Goal: Information Seeking & Learning: Learn about a topic

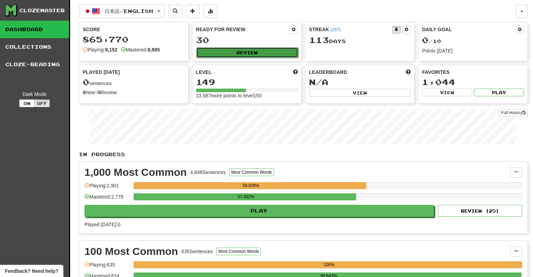
click at [256, 53] on button "Review" at bounding box center [247, 52] width 102 height 11
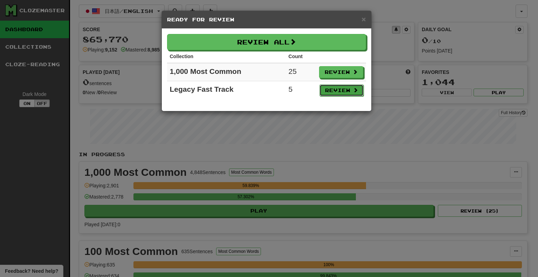
click at [335, 91] on button "Review" at bounding box center [342, 90] width 44 height 12
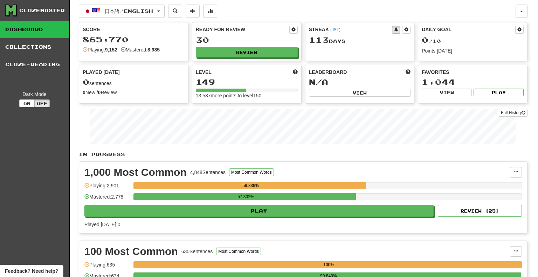
select select "**"
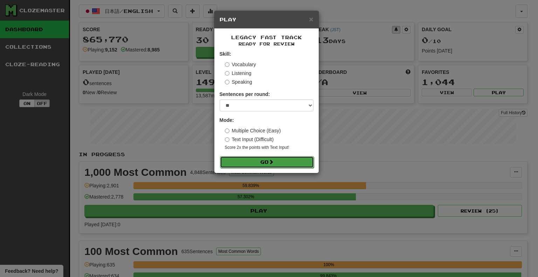
click at [294, 160] on button "Go" at bounding box center [267, 162] width 94 height 12
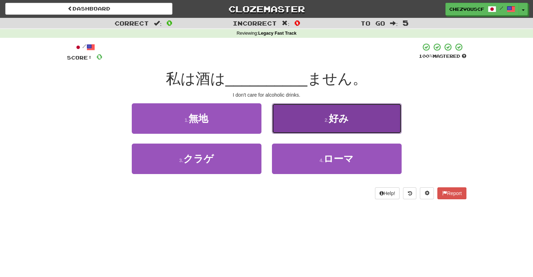
click at [298, 123] on button "2 . 好み" at bounding box center [337, 118] width 130 height 30
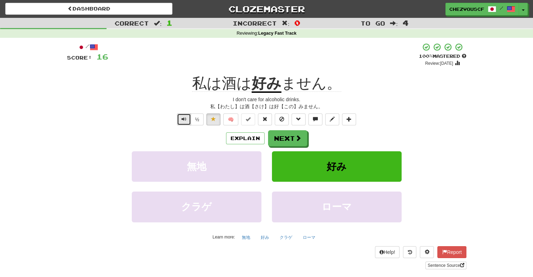
click at [179, 120] on button "Text-to-speech controls" at bounding box center [184, 120] width 14 height 12
click at [186, 119] on span "Text-to-speech controls" at bounding box center [183, 119] width 5 height 5
click at [246, 138] on button "Explain" at bounding box center [245, 138] width 39 height 12
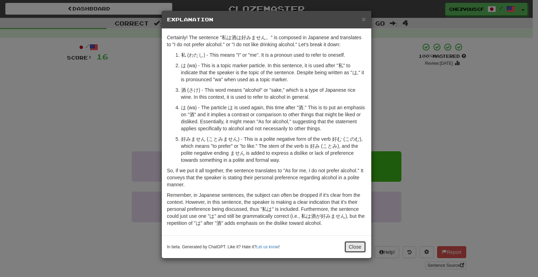
click at [350, 251] on button "Close" at bounding box center [355, 247] width 22 height 12
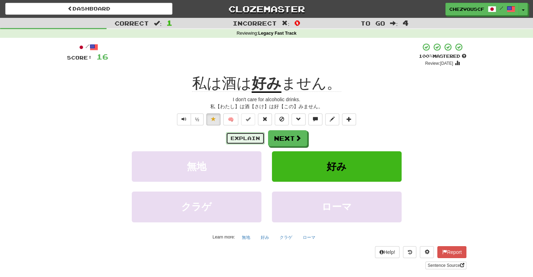
click at [260, 134] on button "Explain" at bounding box center [245, 138] width 39 height 12
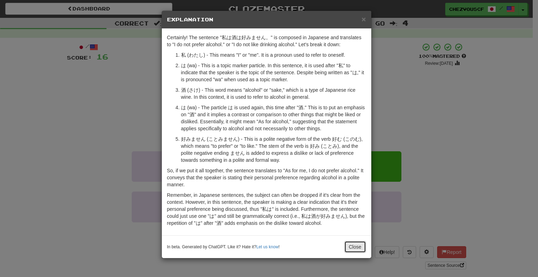
click at [348, 249] on button "Close" at bounding box center [355, 247] width 22 height 12
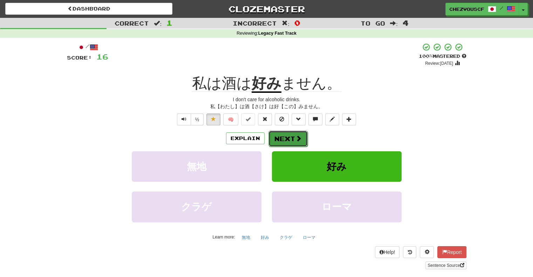
click at [294, 141] on button "Next" at bounding box center [287, 139] width 39 height 16
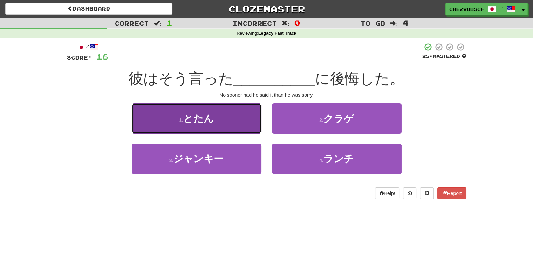
click at [239, 127] on button "1 . とたん" at bounding box center [197, 118] width 130 height 30
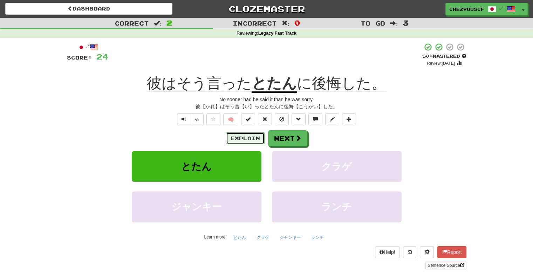
click at [244, 134] on button "Explain" at bounding box center [245, 138] width 39 height 12
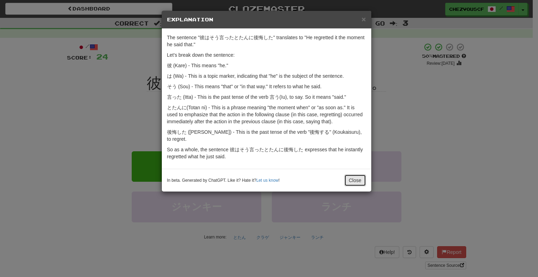
click at [360, 176] on button "Close" at bounding box center [355, 180] width 22 height 12
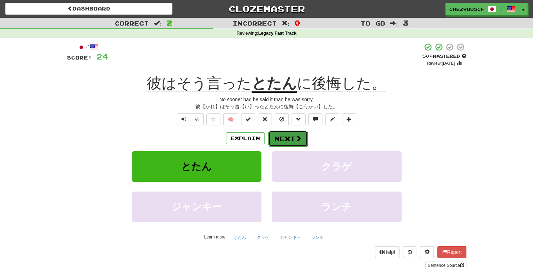
click at [300, 135] on span at bounding box center [298, 138] width 6 height 6
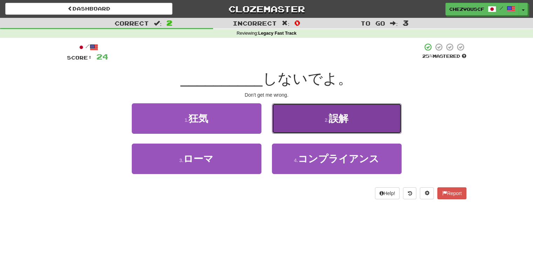
click at [344, 117] on span "誤解" at bounding box center [339, 118] width 20 height 11
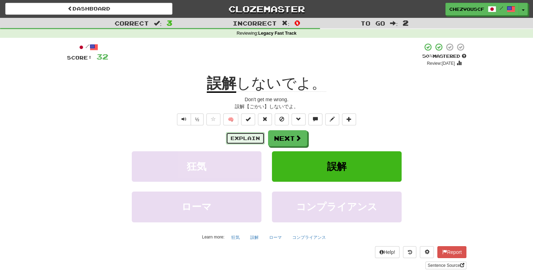
click at [246, 135] on button "Explain" at bounding box center [245, 138] width 39 height 12
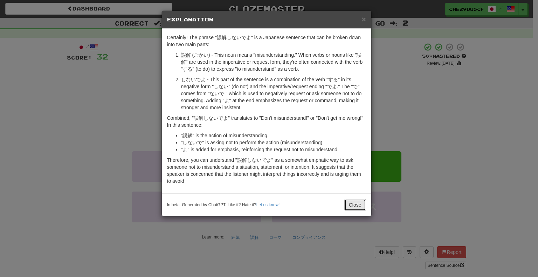
click at [360, 207] on button "Close" at bounding box center [355, 205] width 22 height 12
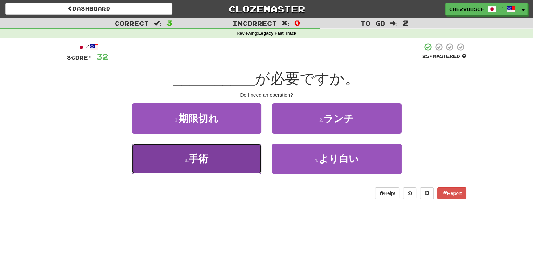
click at [250, 159] on button "3 . 手術" at bounding box center [197, 159] width 130 height 30
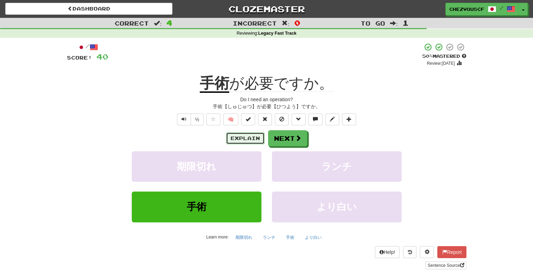
click at [253, 140] on button "Explain" at bounding box center [245, 138] width 39 height 12
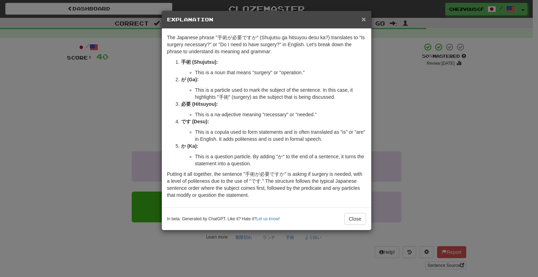
click at [363, 19] on span "×" at bounding box center [364, 19] width 4 height 8
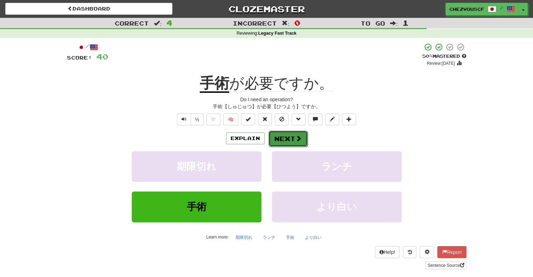
click at [290, 141] on button "Next" at bounding box center [287, 139] width 39 height 16
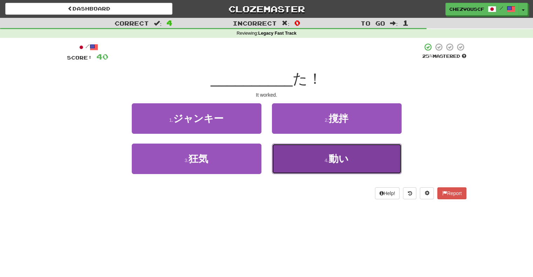
click at [393, 164] on button "4 . 動い" at bounding box center [337, 159] width 130 height 30
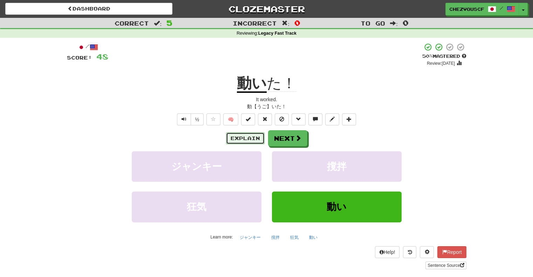
click at [255, 134] on button "Explain" at bounding box center [245, 138] width 39 height 12
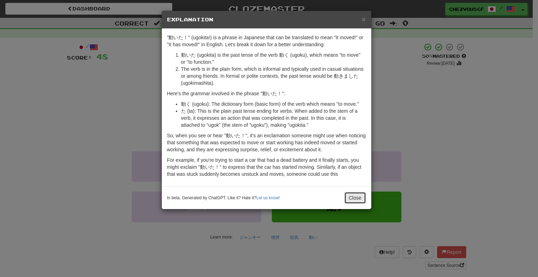
click at [357, 202] on button "Close" at bounding box center [355, 198] width 22 height 12
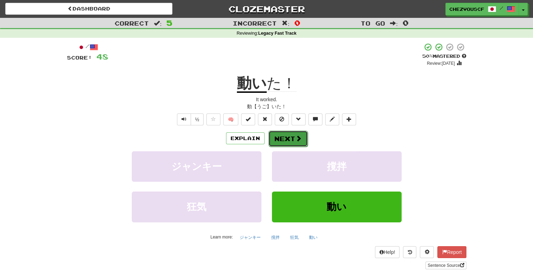
click at [289, 137] on button "Next" at bounding box center [287, 139] width 39 height 16
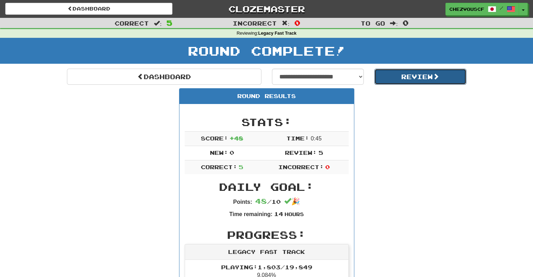
click at [393, 81] on button "Review" at bounding box center [420, 77] width 92 height 16
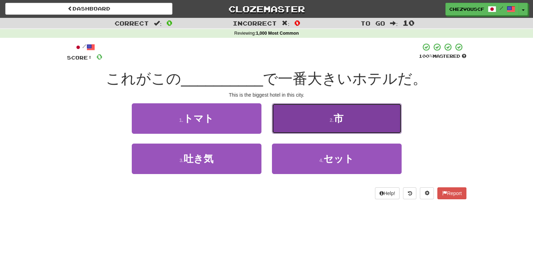
click at [327, 121] on button "2 . 市" at bounding box center [337, 118] width 130 height 30
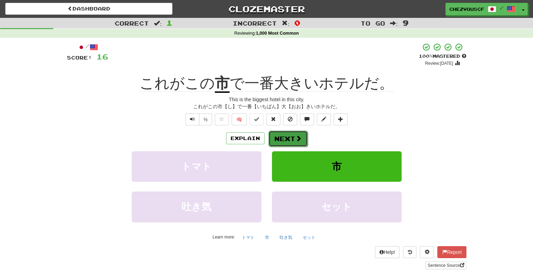
click at [302, 137] on button "Next" at bounding box center [287, 139] width 39 height 16
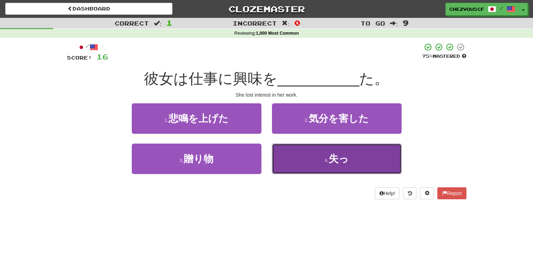
click at [310, 158] on button "4 . 失っ" at bounding box center [337, 159] width 130 height 30
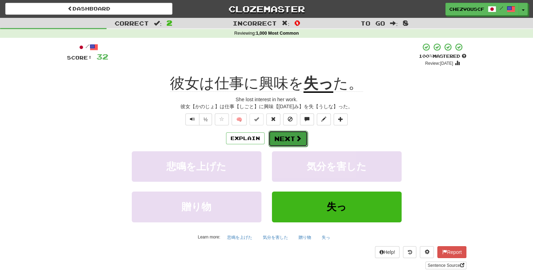
click at [304, 142] on button "Next" at bounding box center [287, 139] width 39 height 16
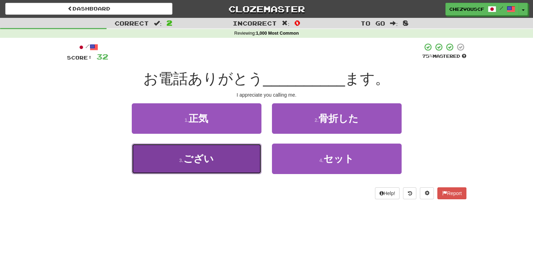
click at [226, 172] on button "3 . ござい" at bounding box center [197, 159] width 130 height 30
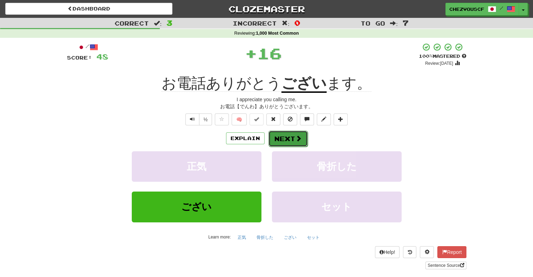
click at [284, 136] on button "Next" at bounding box center [287, 139] width 39 height 16
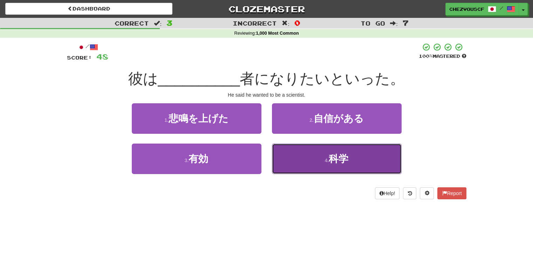
click at [286, 154] on button "4 . 科学" at bounding box center [337, 159] width 130 height 30
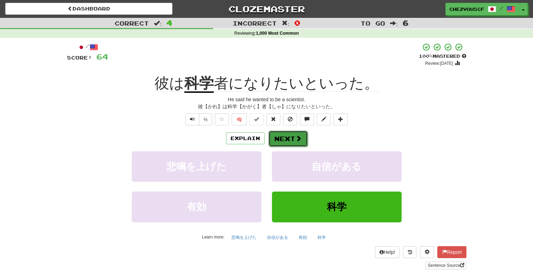
click at [291, 139] on button "Next" at bounding box center [287, 139] width 39 height 16
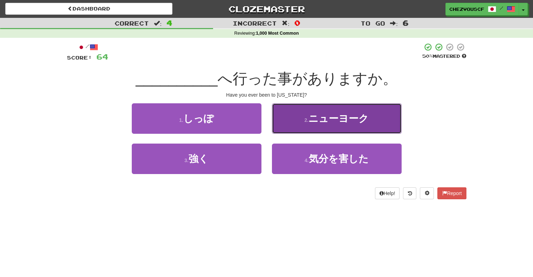
click at [308, 126] on button "2 . ニューヨーク" at bounding box center [337, 118] width 130 height 30
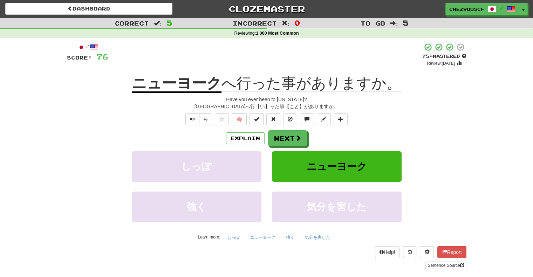
click at [308, 126] on div "/ Score: 76 + 12 75 % Mastered Review: 2025-10-22 ニューヨーク へ行った事がありますか。 Have you …" at bounding box center [266, 156] width 399 height 227
click at [272, 138] on button "Next" at bounding box center [287, 139] width 39 height 16
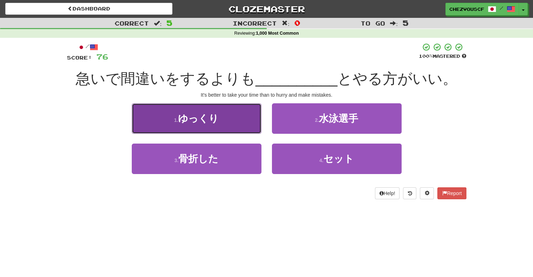
click at [254, 126] on button "1 . ゆっくり" at bounding box center [197, 118] width 130 height 30
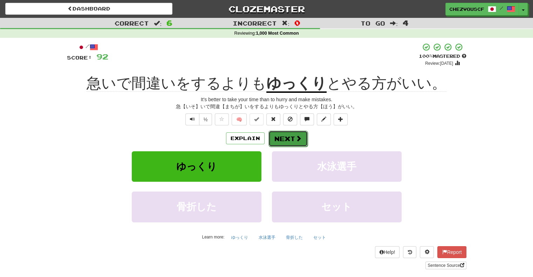
click at [302, 136] on button "Next" at bounding box center [287, 139] width 39 height 16
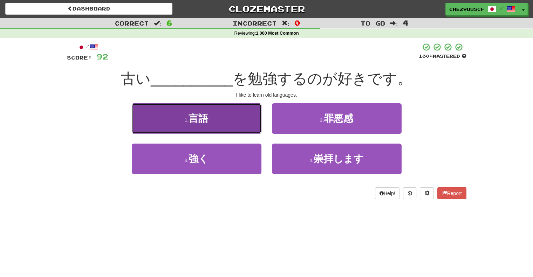
click at [252, 122] on button "1 . 言語" at bounding box center [197, 118] width 130 height 30
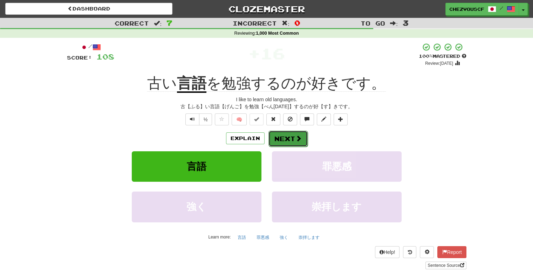
click at [303, 140] on button "Next" at bounding box center [287, 139] width 39 height 16
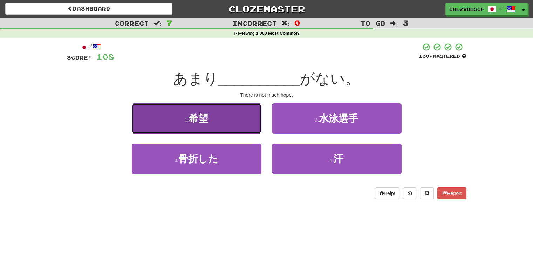
click at [252, 123] on button "1 . 希望" at bounding box center [197, 118] width 130 height 30
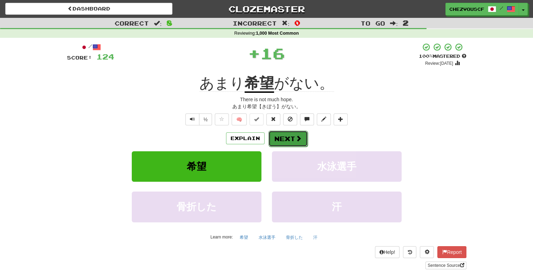
click at [306, 137] on button "Next" at bounding box center [287, 139] width 39 height 16
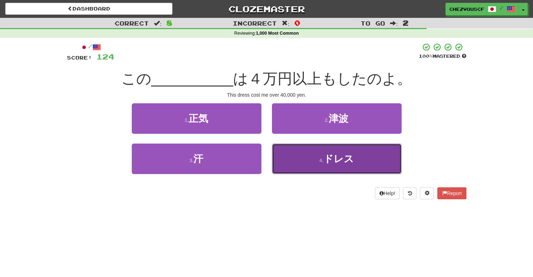
click at [305, 153] on button "4 . ドレス" at bounding box center [337, 159] width 130 height 30
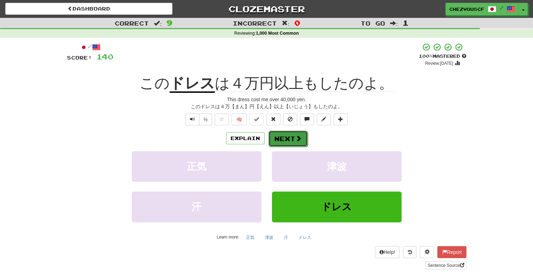
click at [300, 137] on span at bounding box center [298, 138] width 6 height 6
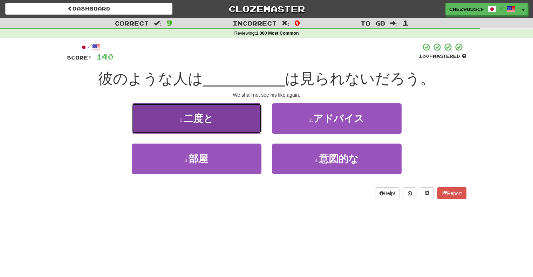
click at [241, 120] on button "1 . 二度と" at bounding box center [197, 118] width 130 height 30
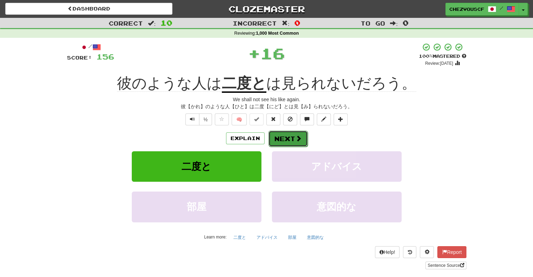
click at [292, 144] on button "Next" at bounding box center [287, 139] width 39 height 16
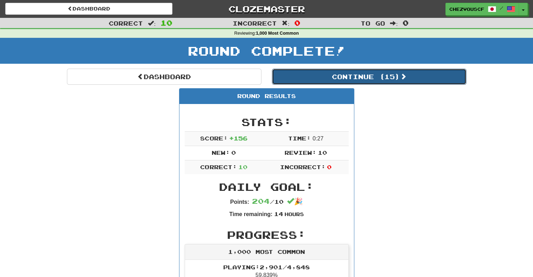
click at [373, 74] on button "Continue ( 15 )" at bounding box center [369, 77] width 194 height 16
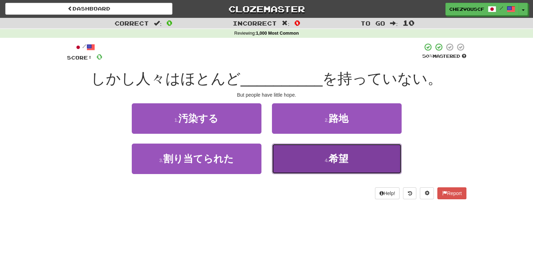
click at [371, 159] on button "4 . 希望" at bounding box center [337, 159] width 130 height 30
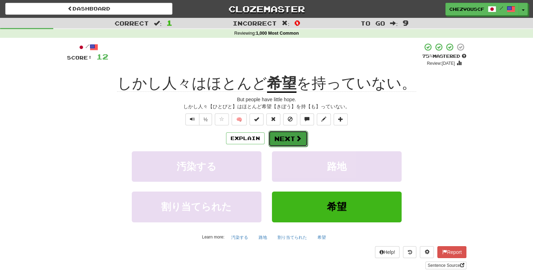
click at [297, 134] on button "Next" at bounding box center [287, 139] width 39 height 16
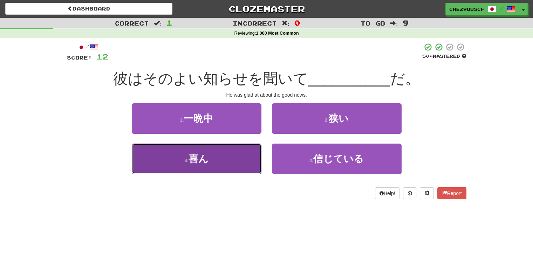
click at [248, 152] on button "3 . 喜ん" at bounding box center [197, 159] width 130 height 30
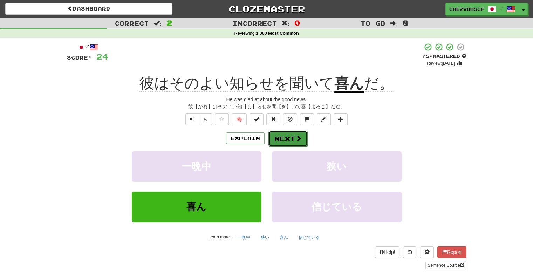
click at [295, 140] on span at bounding box center [298, 138] width 6 height 6
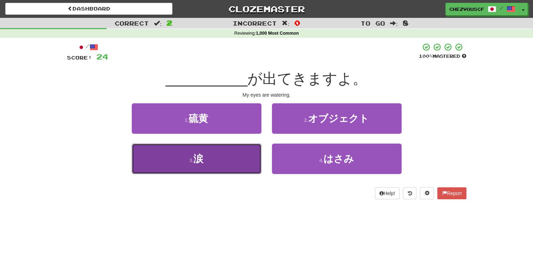
click at [241, 163] on button "3 . 涙" at bounding box center [197, 159] width 130 height 30
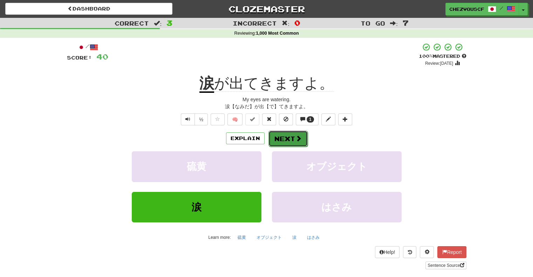
click at [286, 144] on button "Next" at bounding box center [287, 139] width 39 height 16
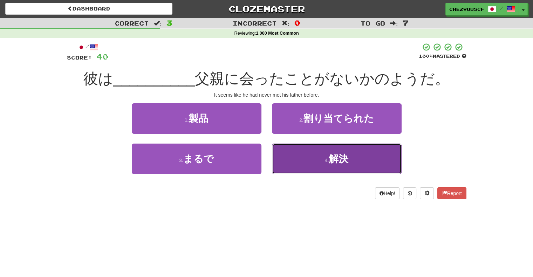
click at [291, 154] on button "4 . 解決" at bounding box center [337, 159] width 130 height 30
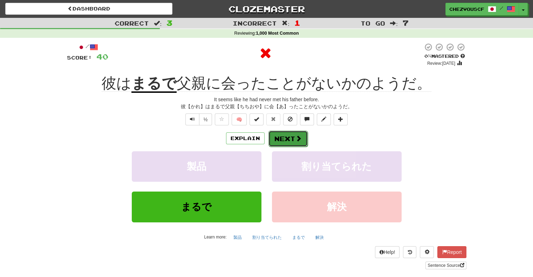
click at [286, 139] on button "Next" at bounding box center [287, 139] width 39 height 16
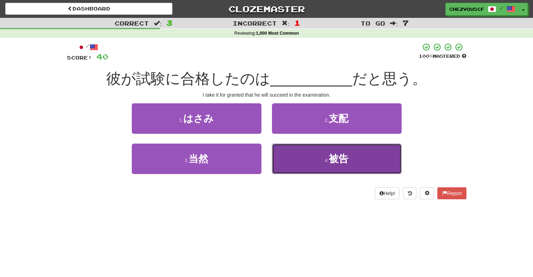
click at [275, 154] on button "4 . 被告" at bounding box center [337, 159] width 130 height 30
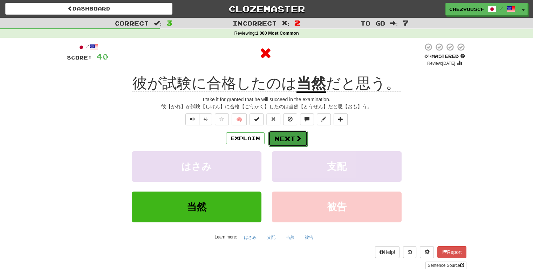
click at [290, 132] on button "Next" at bounding box center [287, 139] width 39 height 16
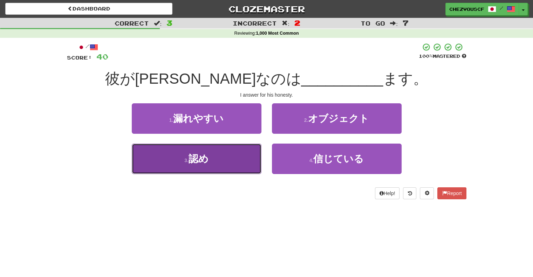
click at [256, 161] on button "3 . 認め" at bounding box center [197, 159] width 130 height 30
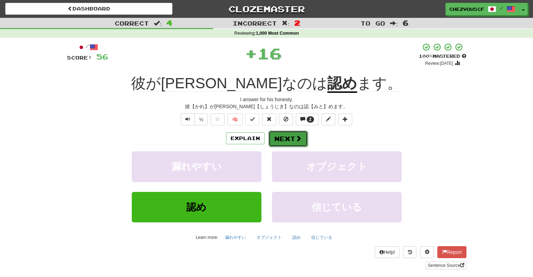
click at [296, 139] on span at bounding box center [298, 138] width 6 height 6
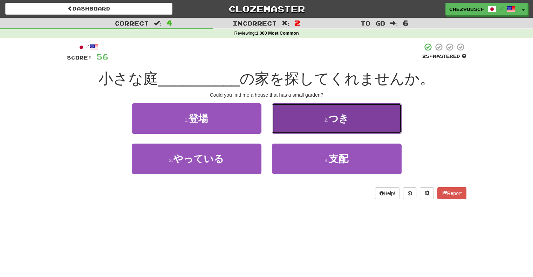
click at [296, 120] on button "2 . つき" at bounding box center [337, 118] width 130 height 30
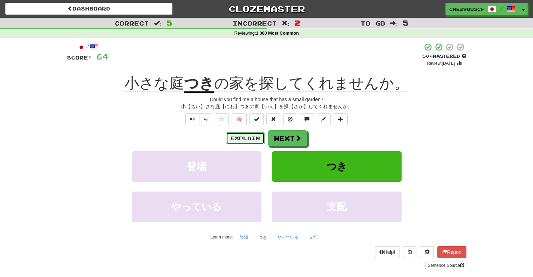
click at [252, 139] on button "Explain" at bounding box center [245, 138] width 39 height 12
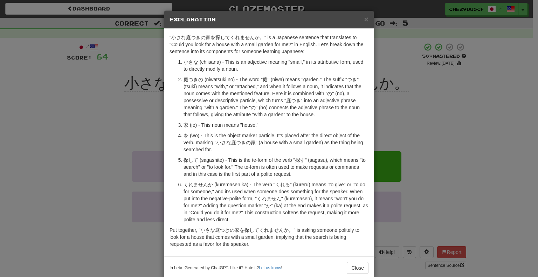
click at [304, 140] on p "を (wo) - This is the object marker particle. It's placed after the direct objec…" at bounding box center [276, 142] width 185 height 21
click at [364, 19] on span "×" at bounding box center [366, 19] width 4 height 8
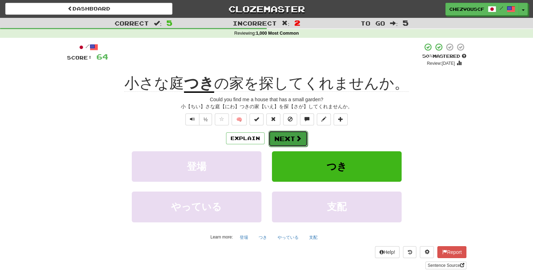
click at [297, 134] on button "Next" at bounding box center [287, 139] width 39 height 16
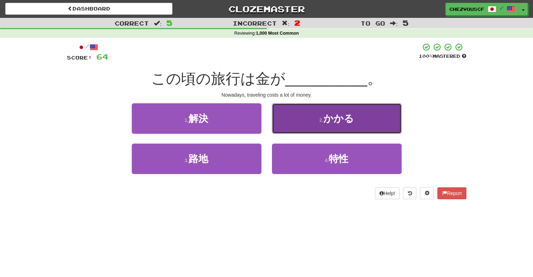
click at [303, 125] on button "2 . かかる" at bounding box center [337, 118] width 130 height 30
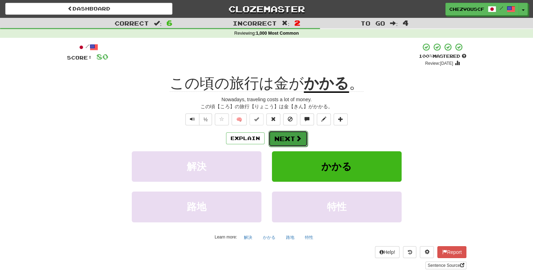
click at [304, 141] on button "Next" at bounding box center [287, 139] width 39 height 16
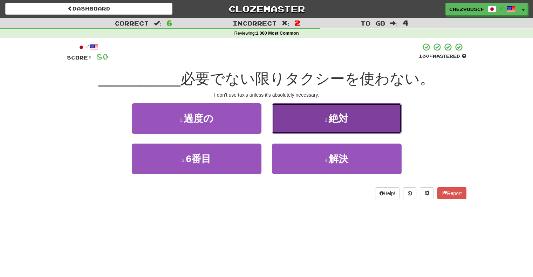
click at [311, 130] on button "2 . 絶対" at bounding box center [337, 118] width 130 height 30
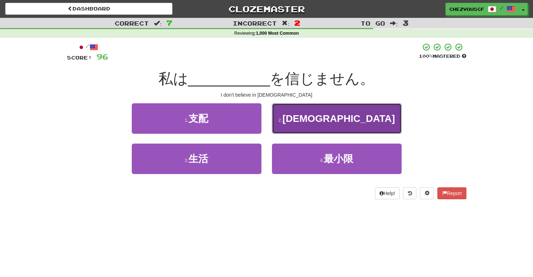
click at [336, 122] on span "神" at bounding box center [338, 118] width 112 height 11
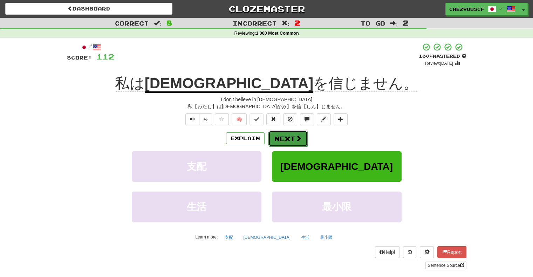
click at [298, 136] on span at bounding box center [298, 138] width 6 height 6
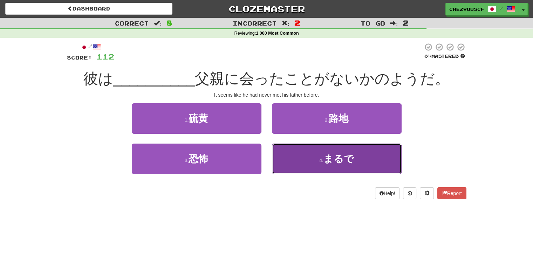
click at [304, 165] on button "4 . まるで" at bounding box center [337, 159] width 130 height 30
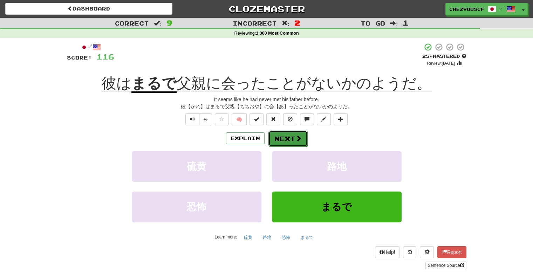
click at [296, 142] on button "Next" at bounding box center [287, 139] width 39 height 16
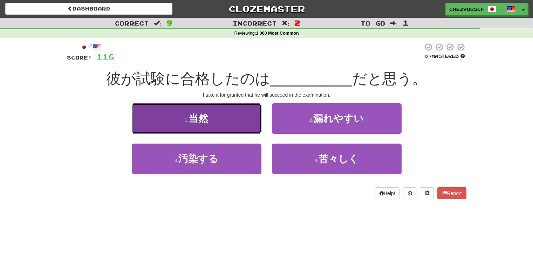
click at [259, 124] on button "1 . 当然" at bounding box center [197, 118] width 130 height 30
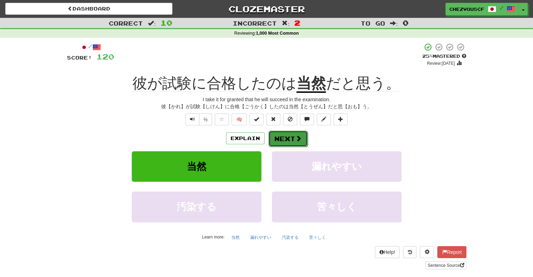
click at [296, 144] on button "Next" at bounding box center [287, 139] width 39 height 16
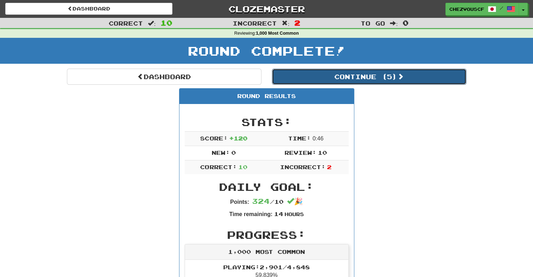
click at [375, 84] on button "Continue ( 5 )" at bounding box center [369, 77] width 194 height 16
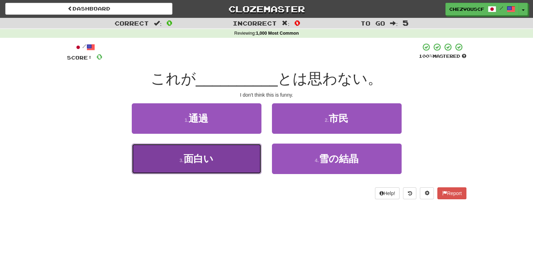
click at [252, 150] on button "3 . 面白い" at bounding box center [197, 159] width 130 height 30
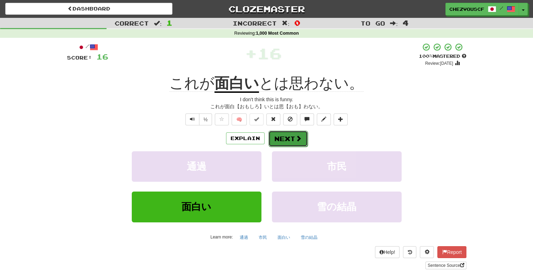
click at [273, 143] on button "Next" at bounding box center [287, 139] width 39 height 16
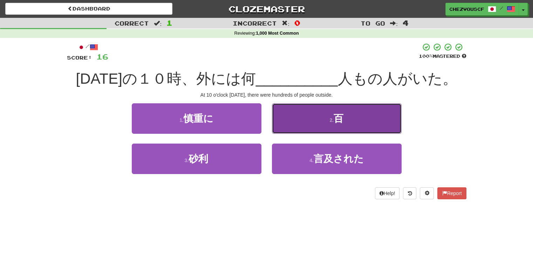
click at [291, 121] on button "2 . 百" at bounding box center [337, 118] width 130 height 30
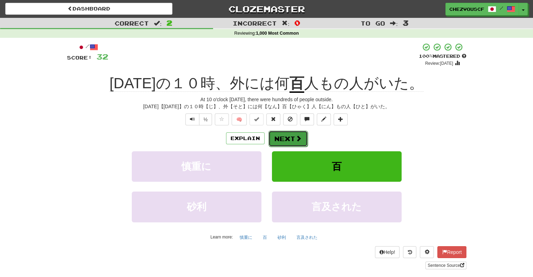
click at [297, 139] on span at bounding box center [298, 138] width 6 height 6
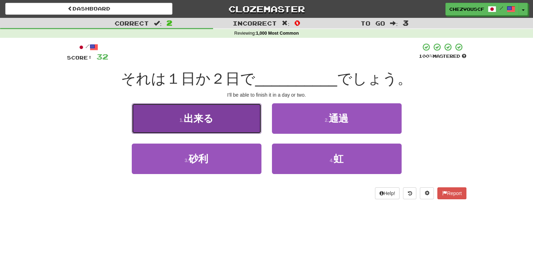
click at [260, 116] on button "1 . 出来る" at bounding box center [197, 118] width 130 height 30
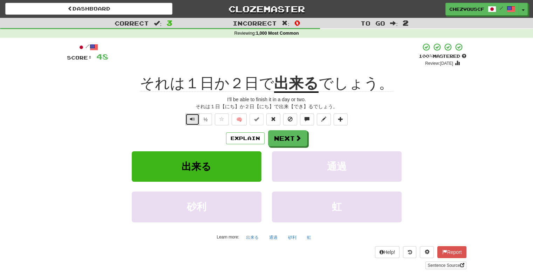
click at [190, 120] on span "Text-to-speech controls" at bounding box center [192, 119] width 5 height 5
click at [242, 138] on button "Explain" at bounding box center [245, 138] width 39 height 12
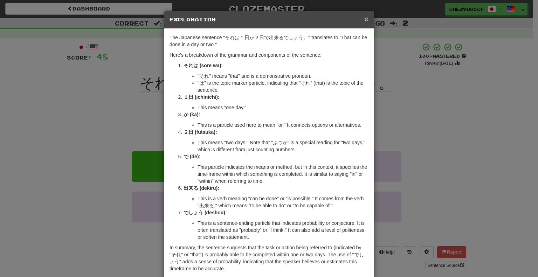
click at [364, 20] on span "×" at bounding box center [366, 19] width 4 height 8
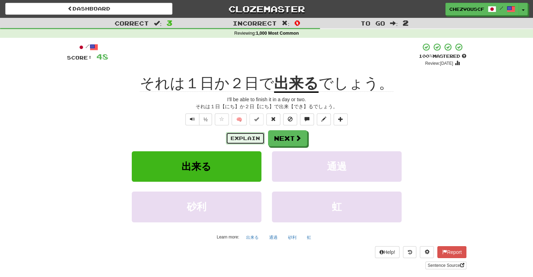
click at [250, 138] on button "Explain" at bounding box center [245, 138] width 39 height 12
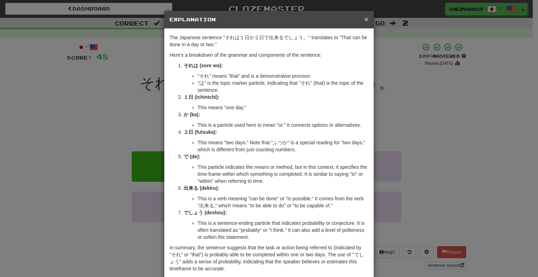
click at [364, 19] on span "×" at bounding box center [366, 19] width 4 height 8
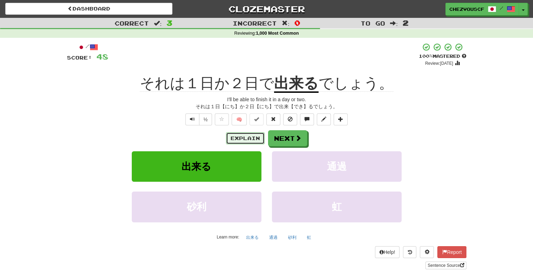
click at [248, 140] on button "Explain" at bounding box center [245, 138] width 39 height 12
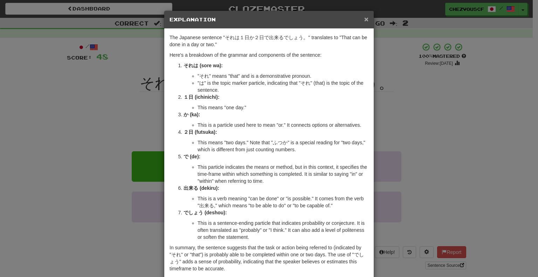
click at [364, 17] on span "×" at bounding box center [366, 19] width 4 height 8
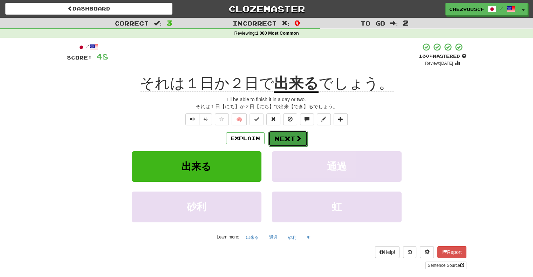
click at [293, 134] on button "Next" at bounding box center [287, 139] width 39 height 16
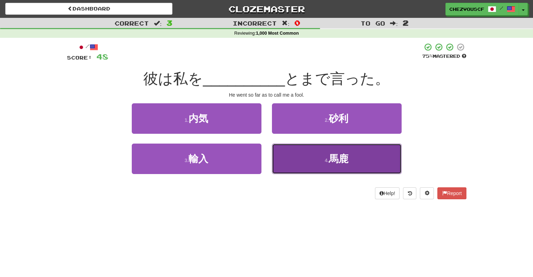
click at [302, 159] on button "4 . 馬鹿" at bounding box center [337, 159] width 130 height 30
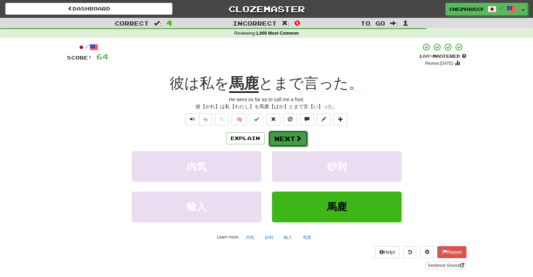
click at [298, 140] on span at bounding box center [298, 138] width 6 height 6
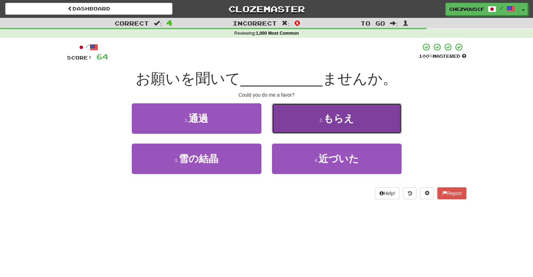
click at [305, 126] on button "2 . もらえ" at bounding box center [337, 118] width 130 height 30
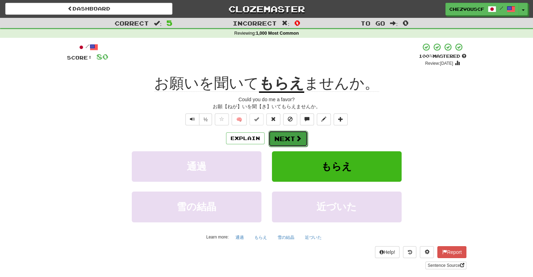
click at [302, 135] on button "Next" at bounding box center [287, 139] width 39 height 16
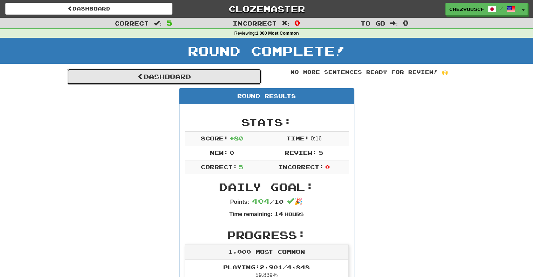
click at [234, 80] on link "Dashboard" at bounding box center [164, 77] width 194 height 16
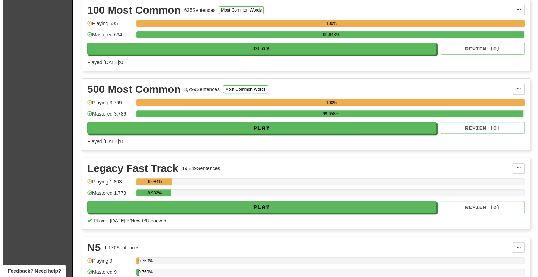
scroll to position [252, 0]
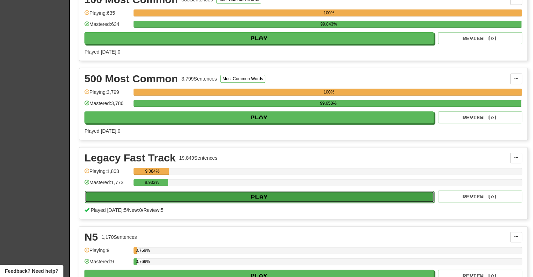
click at [212, 194] on button "Play" at bounding box center [259, 197] width 349 height 12
select select "**"
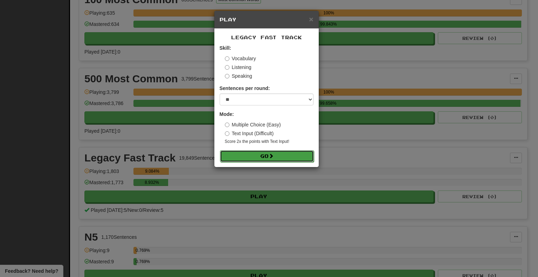
click at [241, 153] on button "Go" at bounding box center [267, 156] width 94 height 12
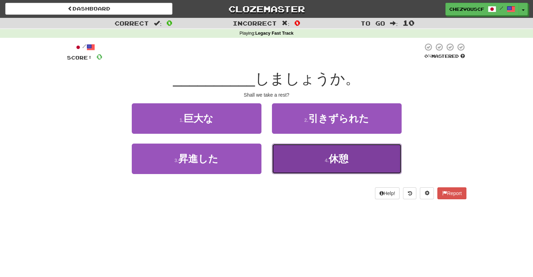
click at [277, 157] on button "4 . 休憩" at bounding box center [337, 159] width 130 height 30
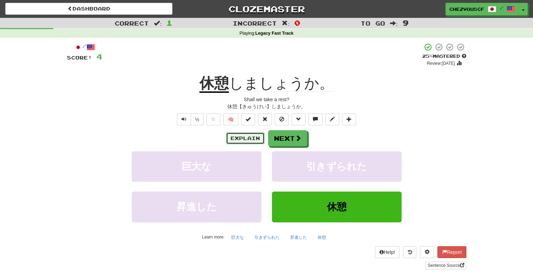
click at [233, 136] on button "Explain" at bounding box center [245, 138] width 39 height 12
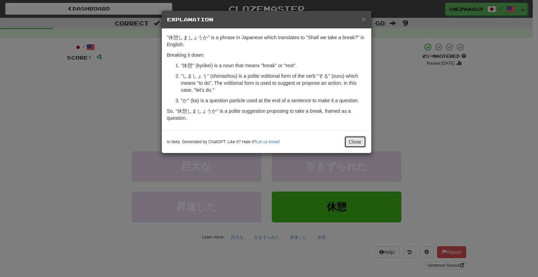
click at [353, 141] on button "Close" at bounding box center [355, 142] width 22 height 12
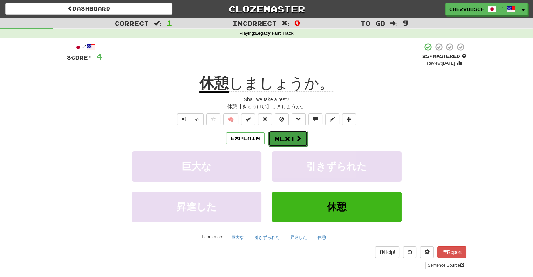
click at [300, 137] on span at bounding box center [298, 138] width 6 height 6
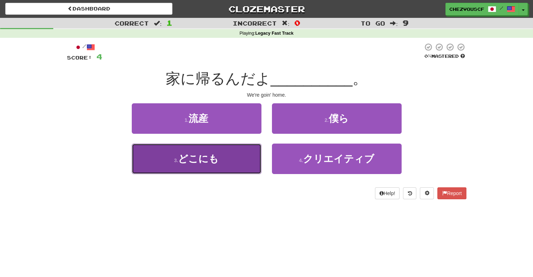
click at [241, 164] on button "3 . どこにも" at bounding box center [197, 159] width 130 height 30
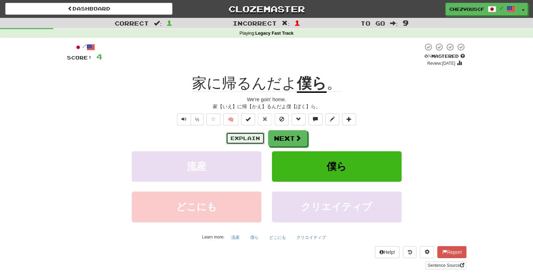
click at [262, 137] on button "Explain" at bounding box center [245, 138] width 39 height 12
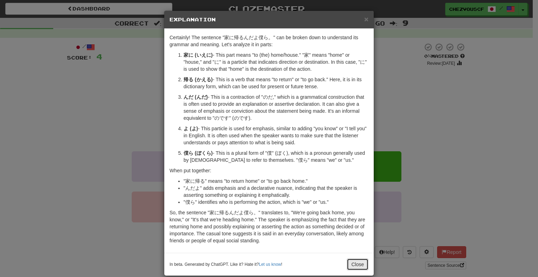
click at [353, 264] on button "Close" at bounding box center [358, 265] width 22 height 12
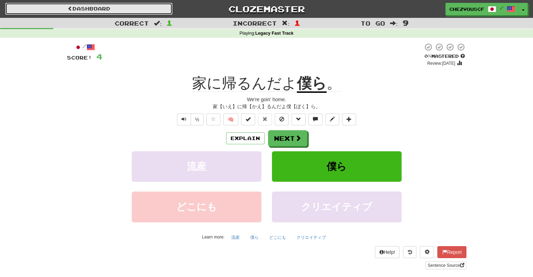
click at [119, 7] on link "Dashboard" at bounding box center [88, 9] width 167 height 12
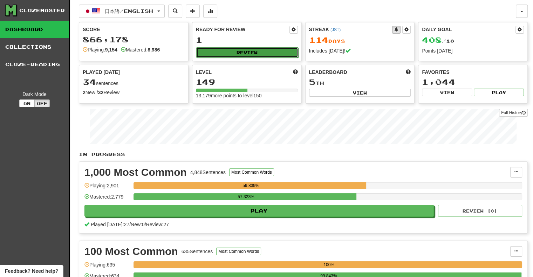
click at [250, 52] on button "Review" at bounding box center [247, 52] width 102 height 11
select select "**"
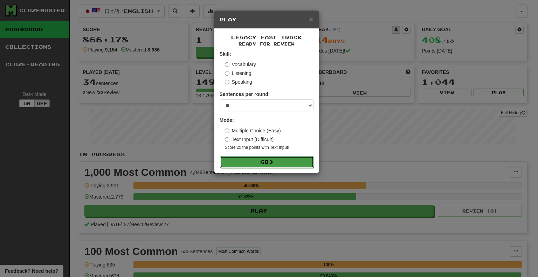
click at [279, 161] on button "Go" at bounding box center [267, 162] width 94 height 12
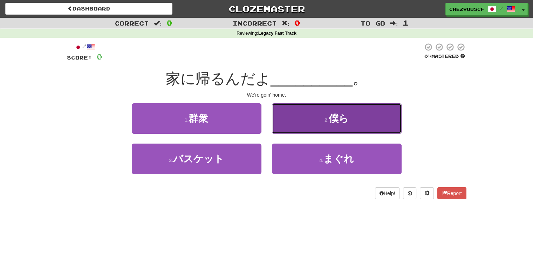
click at [314, 126] on button "2 . 僕ら" at bounding box center [337, 118] width 130 height 30
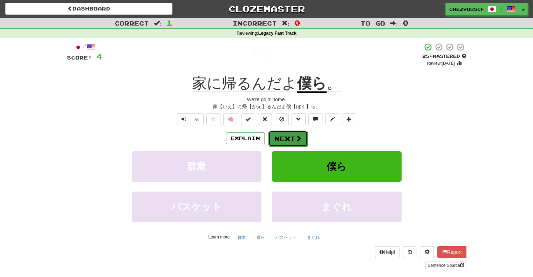
click at [285, 137] on button "Next" at bounding box center [287, 139] width 39 height 16
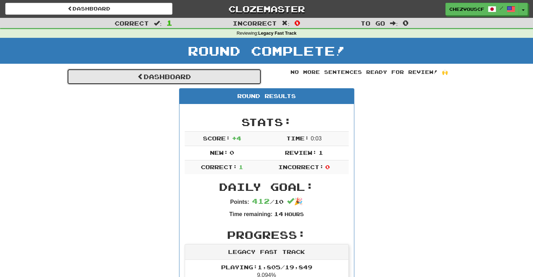
click at [151, 81] on link "Dashboard" at bounding box center [164, 77] width 194 height 16
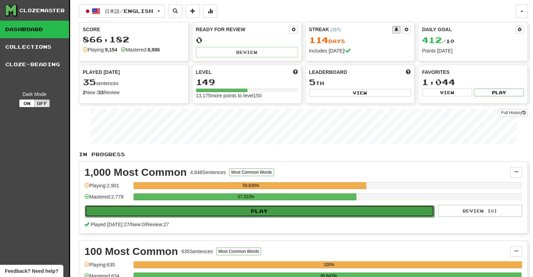
click at [221, 210] on button "Play" at bounding box center [259, 211] width 349 height 12
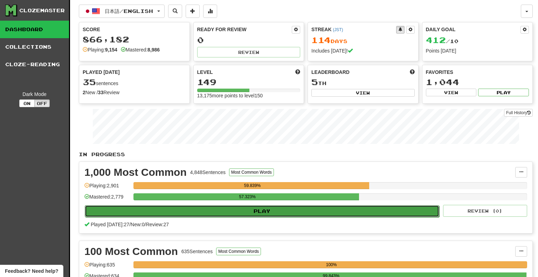
select select "**"
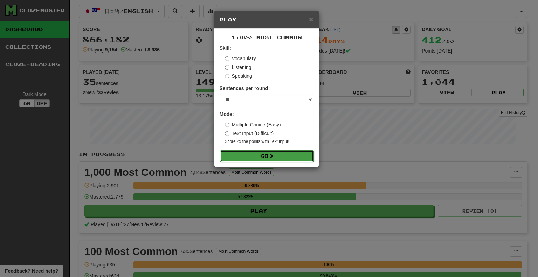
click at [257, 153] on button "Go" at bounding box center [267, 156] width 94 height 12
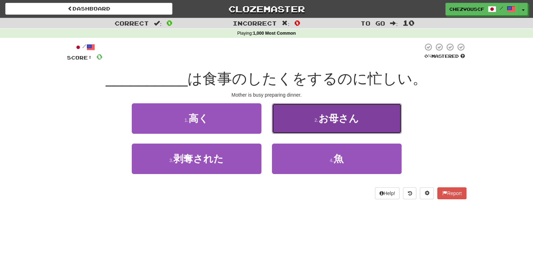
click at [290, 121] on button "2 . お母さん" at bounding box center [337, 118] width 130 height 30
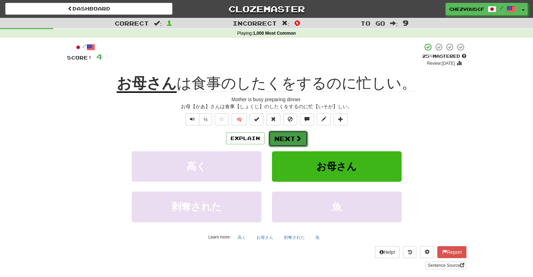
click at [283, 137] on button "Next" at bounding box center [287, 139] width 39 height 16
